Goal: Navigation & Orientation: Find specific page/section

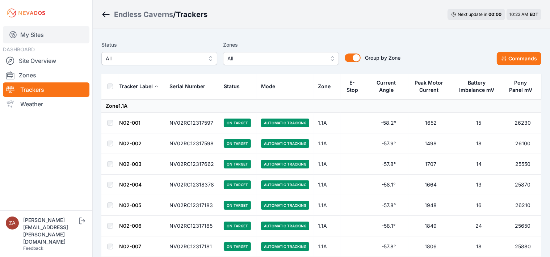
click at [33, 31] on link "My Sites" at bounding box center [46, 34] width 86 height 17
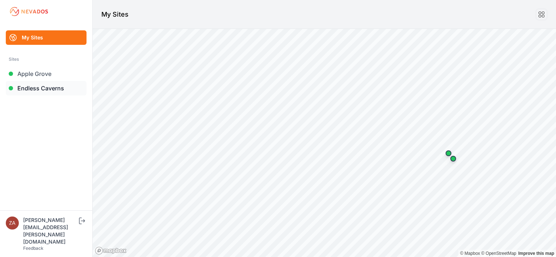
click at [33, 86] on link "Endless Caverns" at bounding box center [46, 88] width 81 height 14
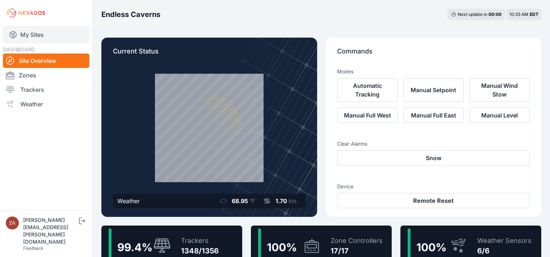
click at [53, 37] on link "My Sites" at bounding box center [46, 34] width 86 height 17
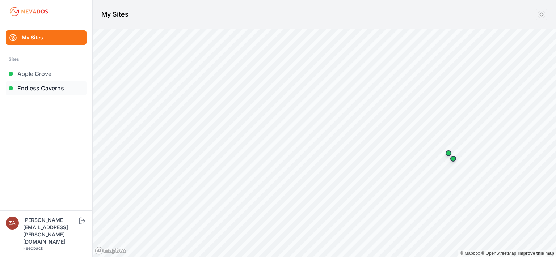
click at [29, 90] on link "Endless Caverns" at bounding box center [46, 88] width 81 height 14
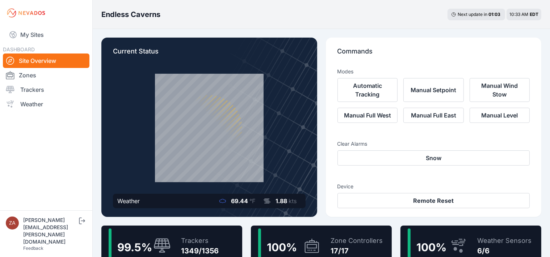
scroll to position [45, 0]
